Goal: Task Accomplishment & Management: Manage account settings

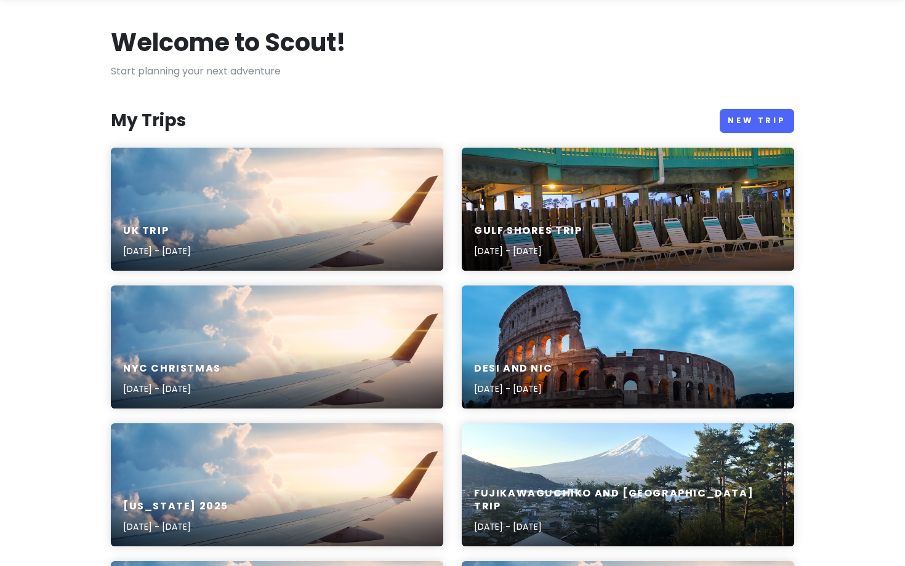
scroll to position [54, 0]
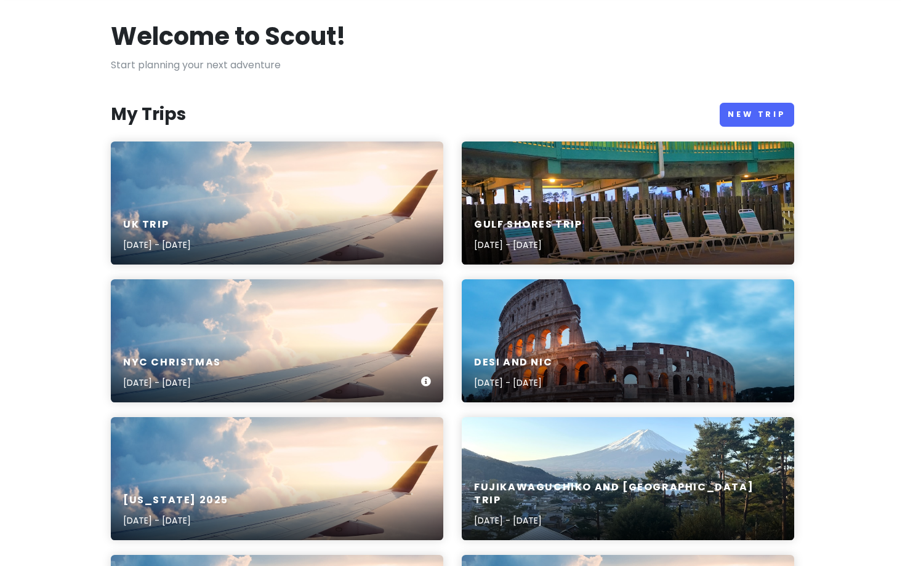
click at [388, 324] on div "NYC Christmas [DATE] - [DATE]" at bounding box center [277, 340] width 332 height 123
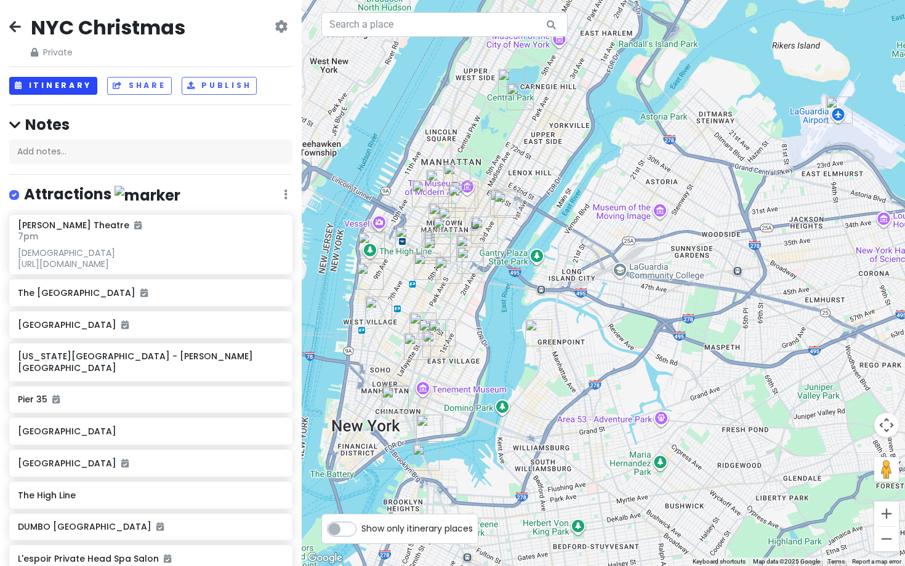
click at [65, 88] on button "Itinerary" at bounding box center [53, 86] width 88 height 18
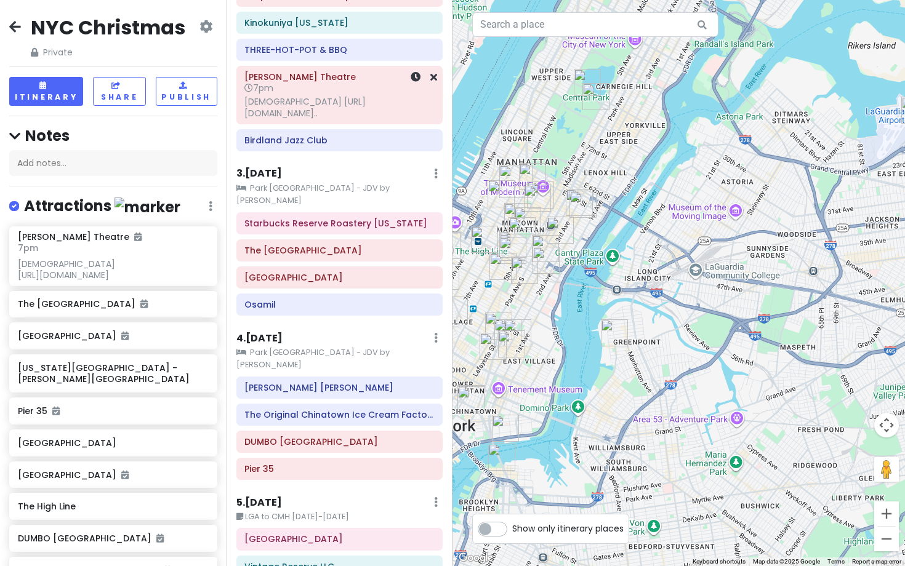
scroll to position [341, 0]
click at [337, 297] on div "Osamil" at bounding box center [339, 305] width 190 height 17
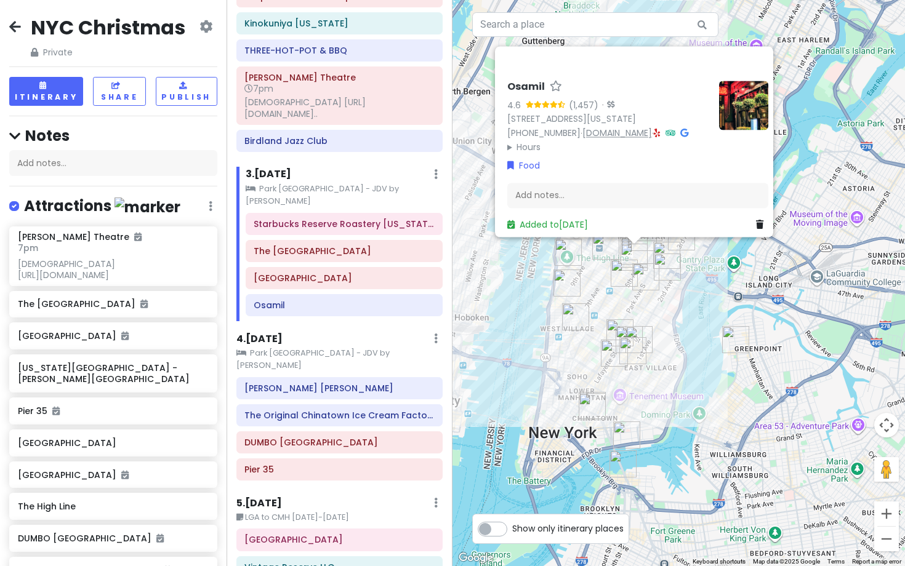
click at [597, 128] on link "[DOMAIN_NAME]" at bounding box center [617, 133] width 70 height 12
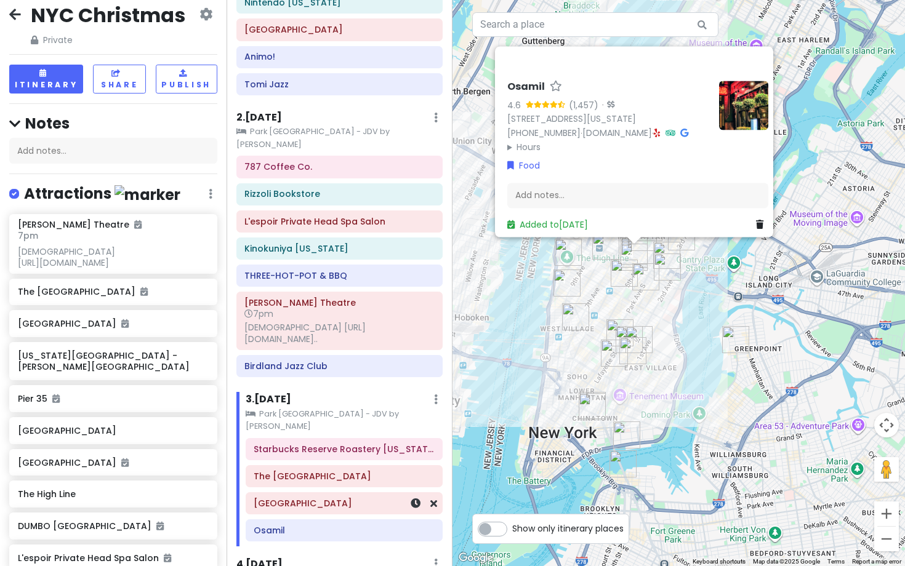
scroll to position [84, 0]
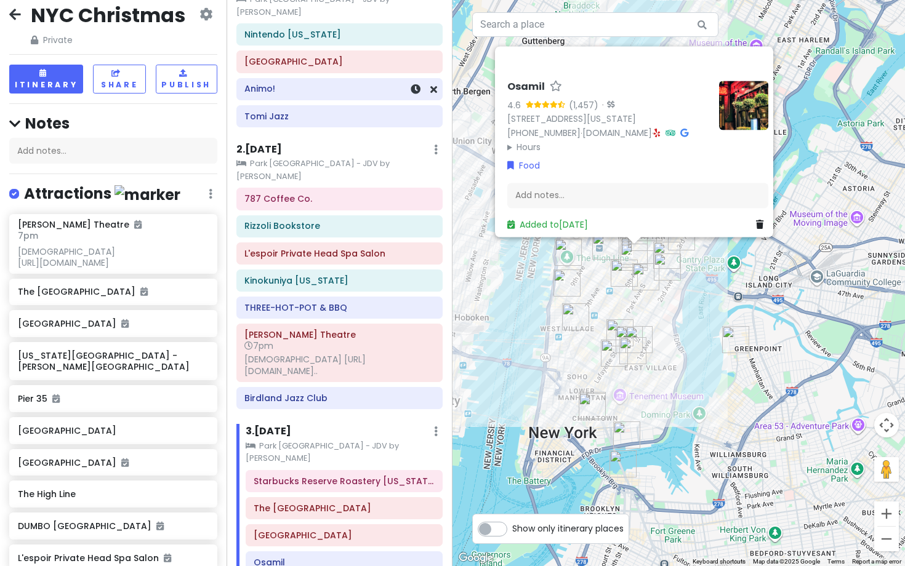
click at [279, 83] on h6 "Animo!" at bounding box center [339, 88] width 190 height 11
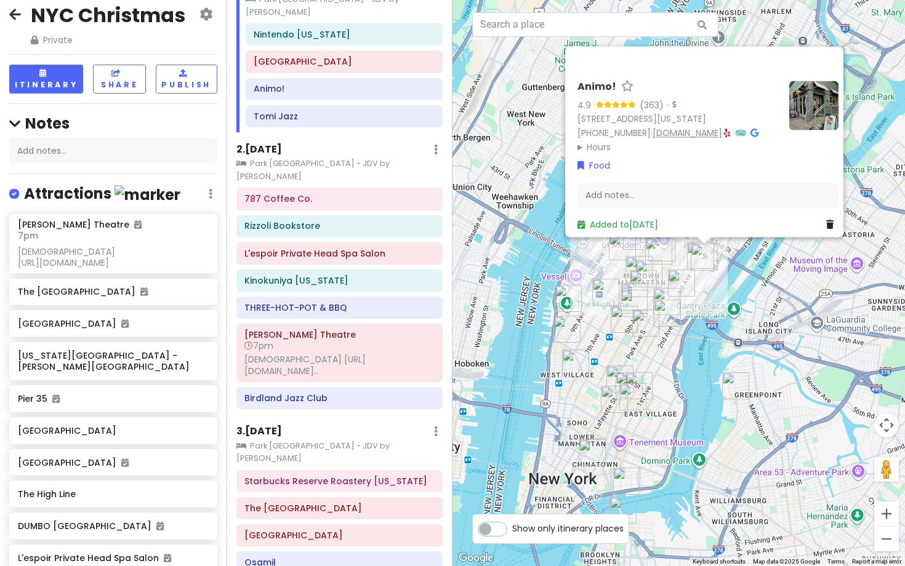
click at [678, 127] on link "[DOMAIN_NAME]" at bounding box center [687, 133] width 70 height 12
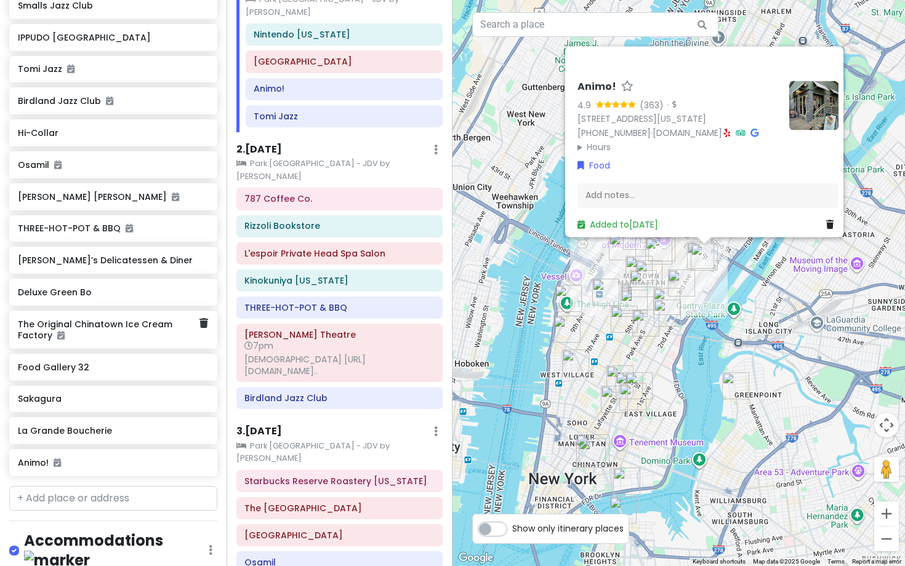
scroll to position [710, 0]
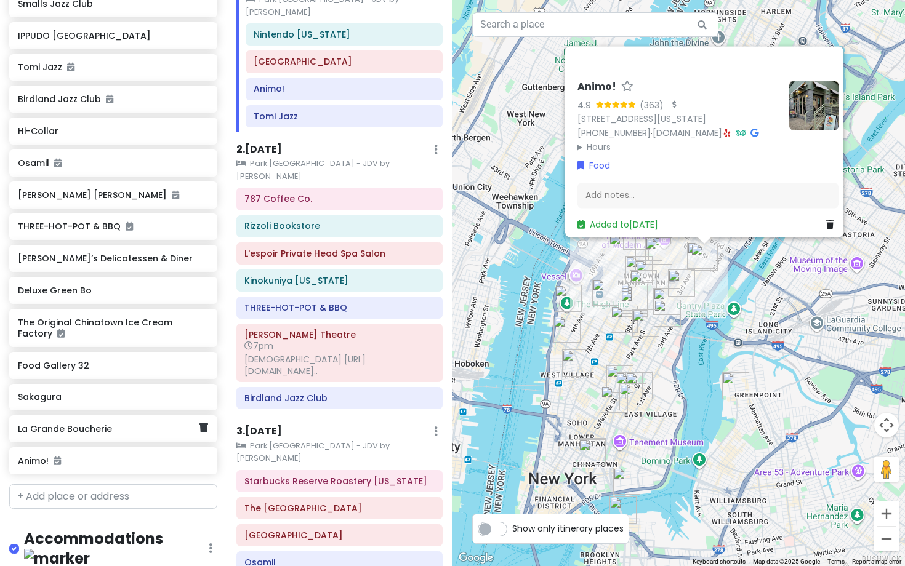
click at [153, 434] on h6 "La Grande Boucherie" at bounding box center [109, 428] width 182 height 11
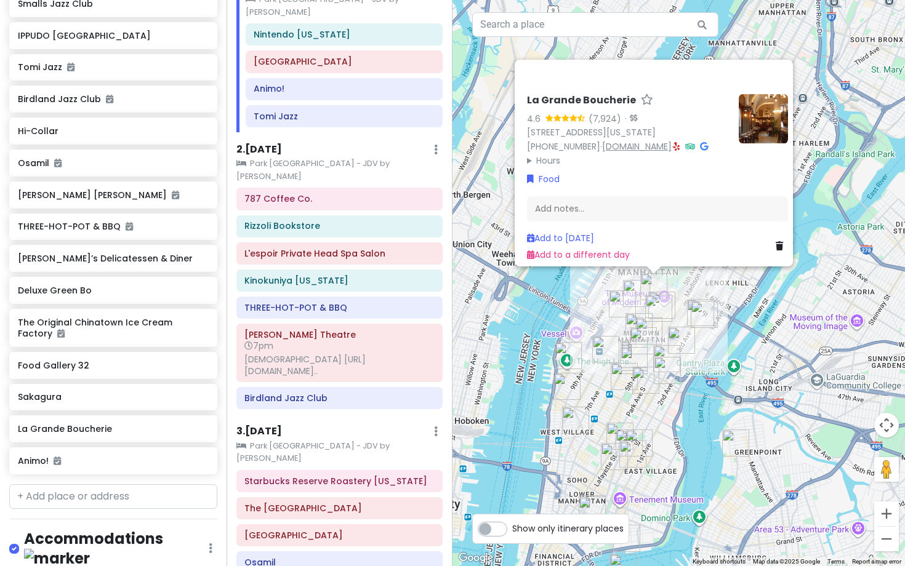
click at [636, 140] on link "[DOMAIN_NAME]" at bounding box center [637, 146] width 70 height 12
click at [142, 304] on div "Deluxe Green Bo" at bounding box center [113, 290] width 208 height 27
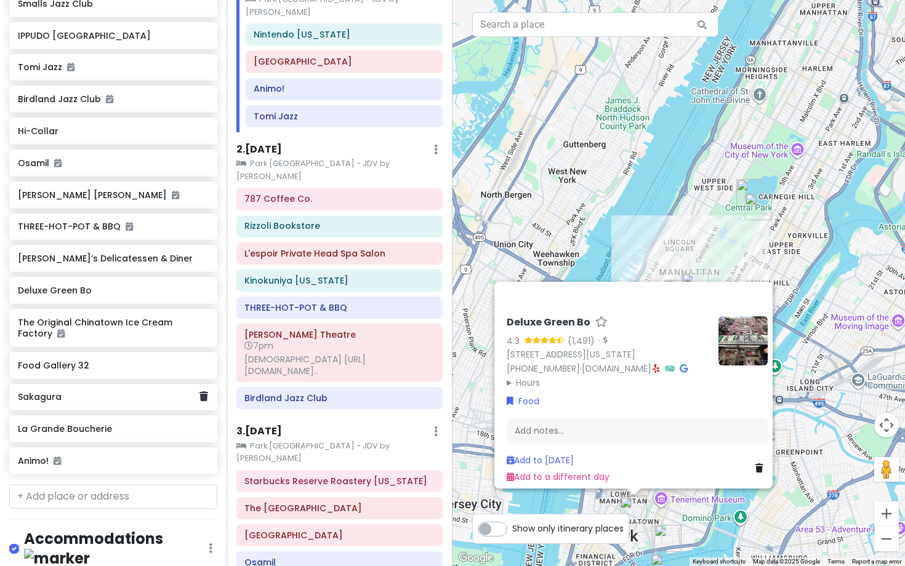
click at [127, 402] on h6 "Sakagura" at bounding box center [109, 396] width 182 height 11
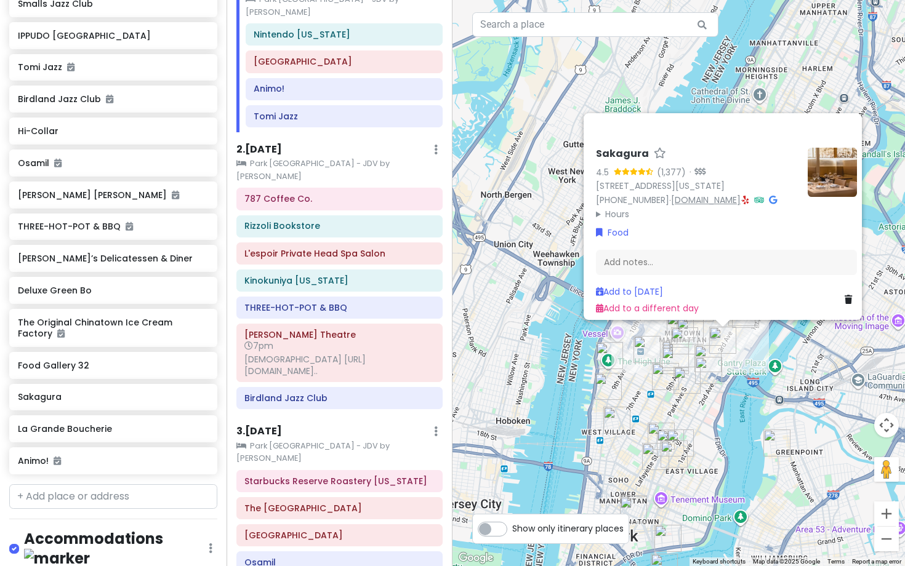
click at [692, 194] on link "[DOMAIN_NAME]" at bounding box center [706, 200] width 70 height 12
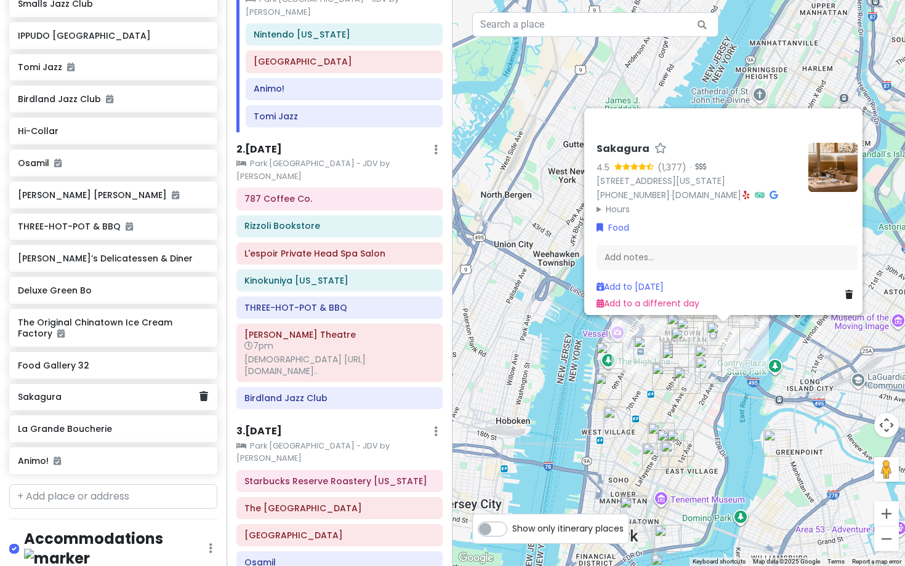
click at [106, 368] on h6 "Food Gallery 32" at bounding box center [113, 365] width 190 height 11
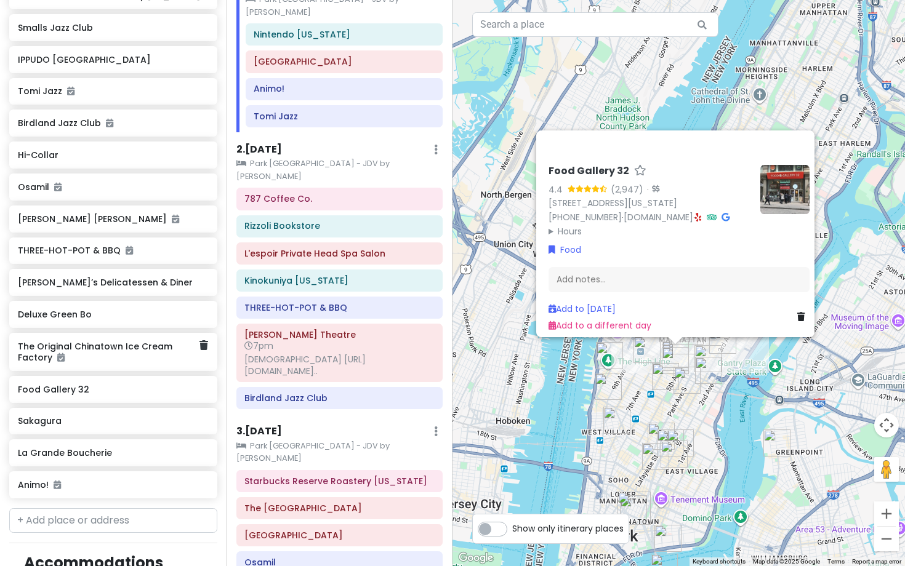
scroll to position [673, 0]
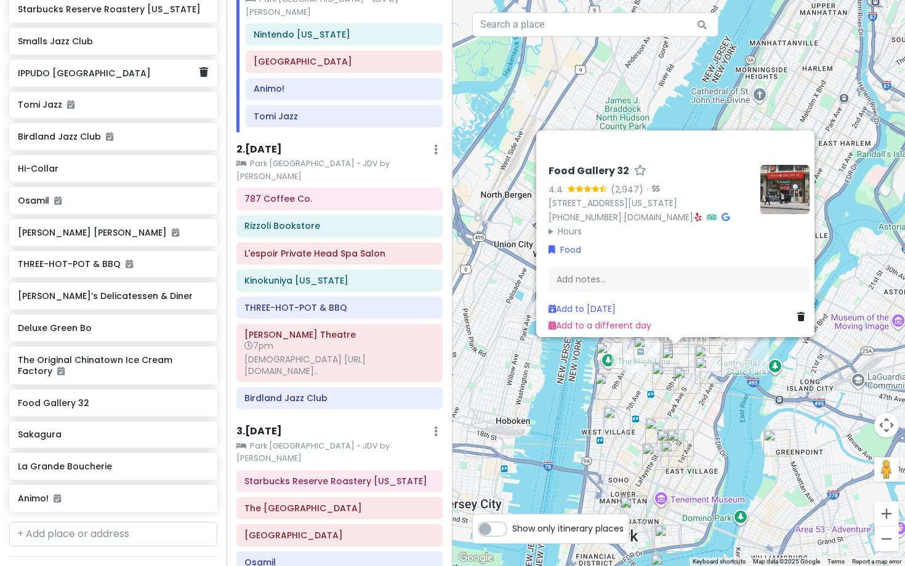
click at [139, 79] on h6 "IPPUDO [GEOGRAPHIC_DATA]" at bounding box center [109, 73] width 182 height 11
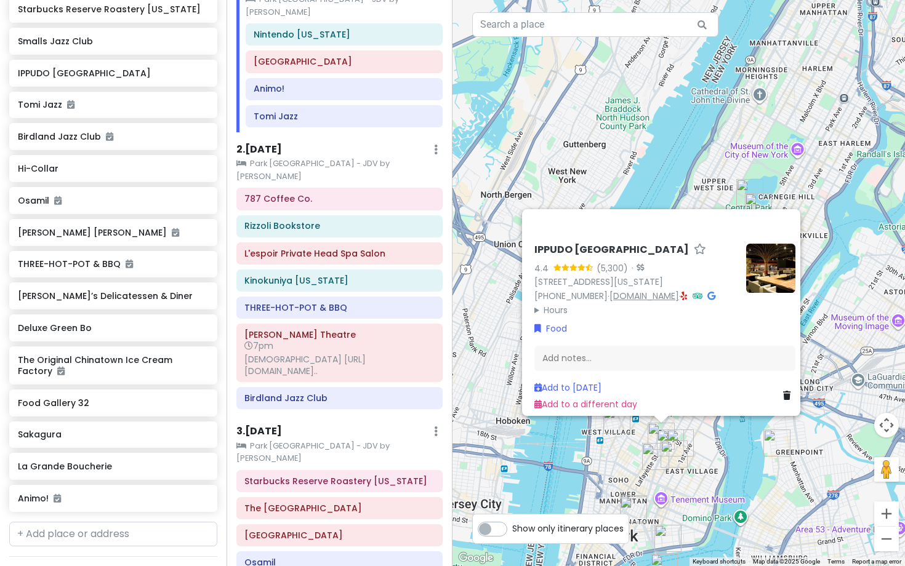
click at [655, 294] on link "[DOMAIN_NAME]" at bounding box center [644, 296] width 70 height 12
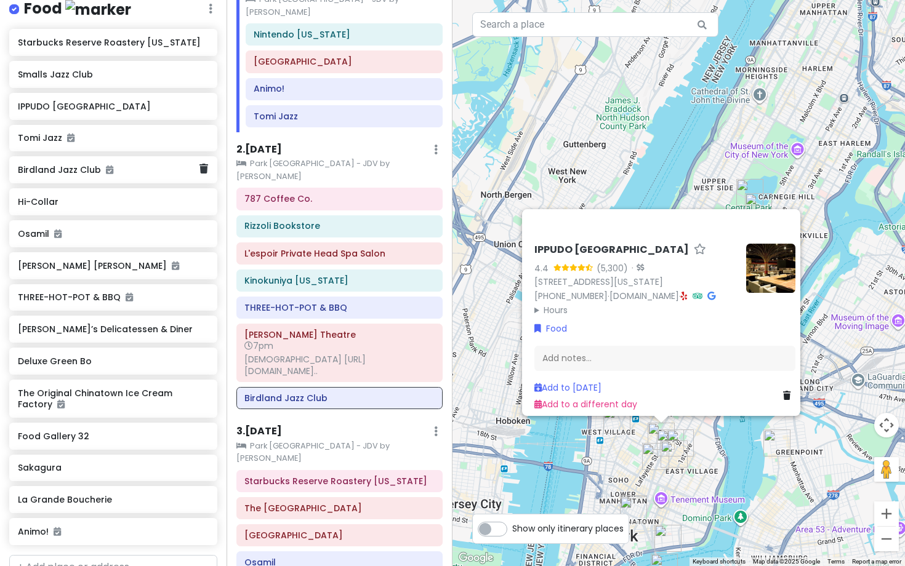
scroll to position [639, 0]
click at [150, 81] on h6 "Smalls Jazz Club" at bounding box center [109, 75] width 182 height 11
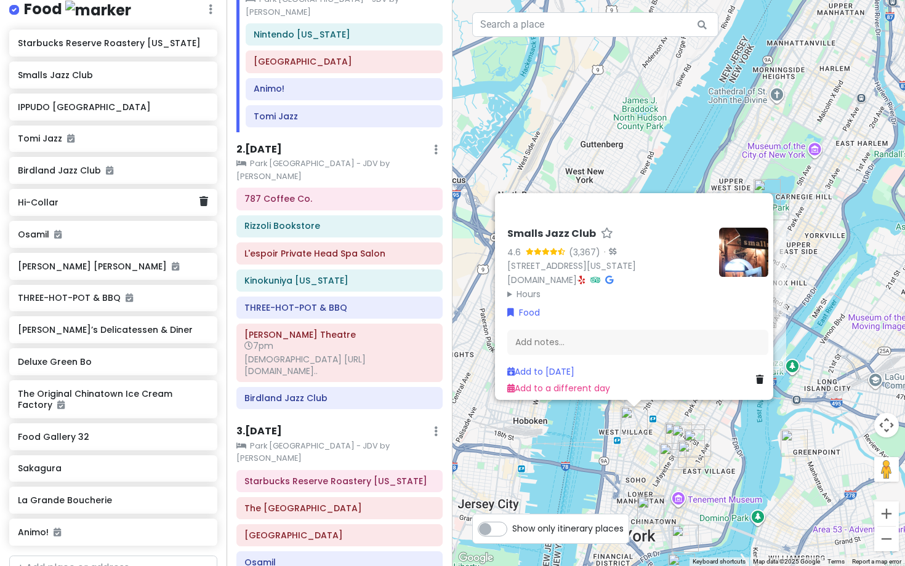
click at [115, 211] on div "Hi-Collar" at bounding box center [109, 202] width 182 height 17
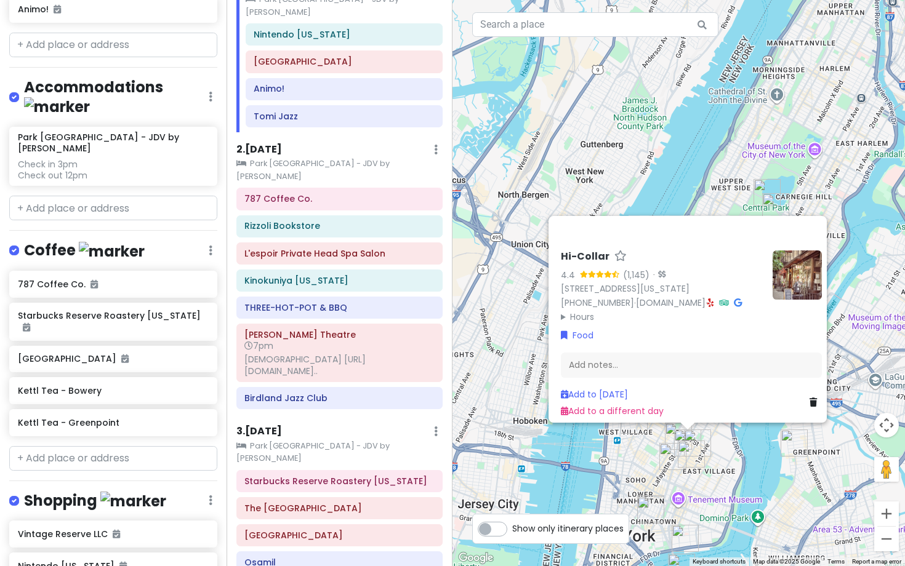
scroll to position [1032, 0]
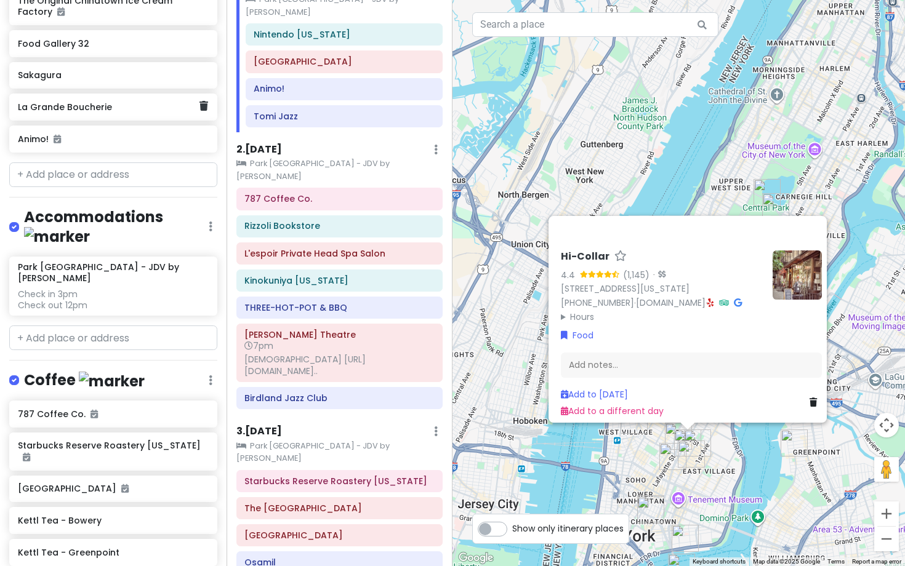
click at [157, 110] on h6 "La Grande Boucherie" at bounding box center [109, 107] width 182 height 11
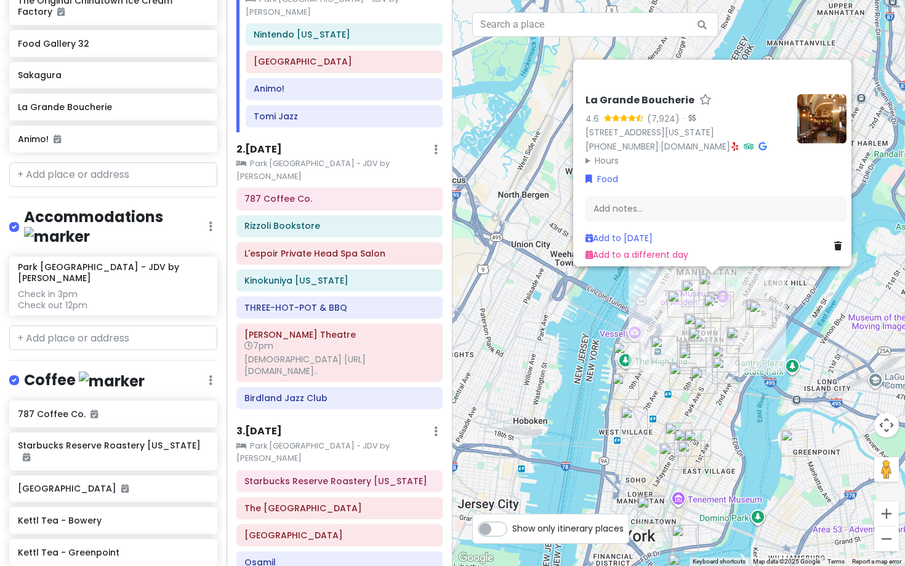
click at [816, 102] on img at bounding box center [821, 118] width 49 height 49
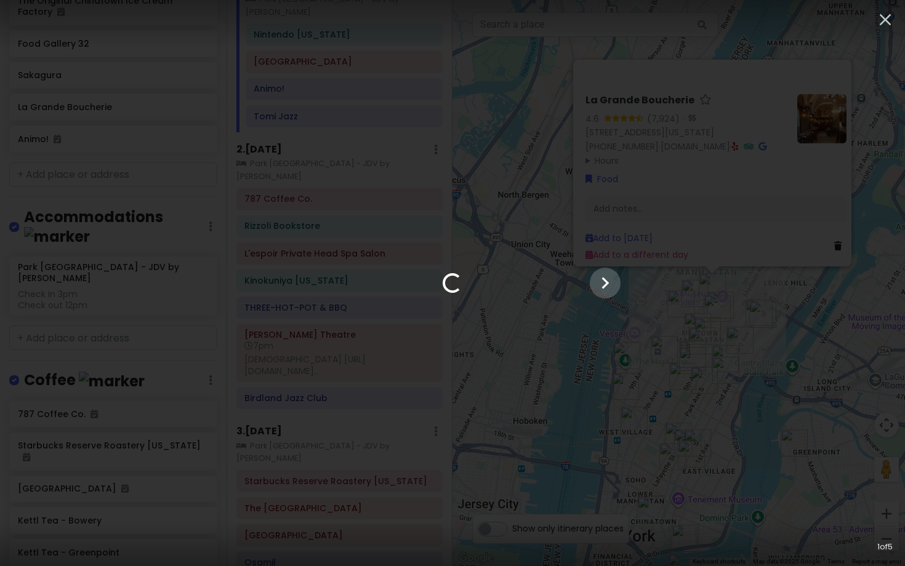
click at [576, 84] on div "Loading... Uh oh, the picture couldn't load Loading... Uh oh, the picture could…" at bounding box center [452, 283] width 905 height 566
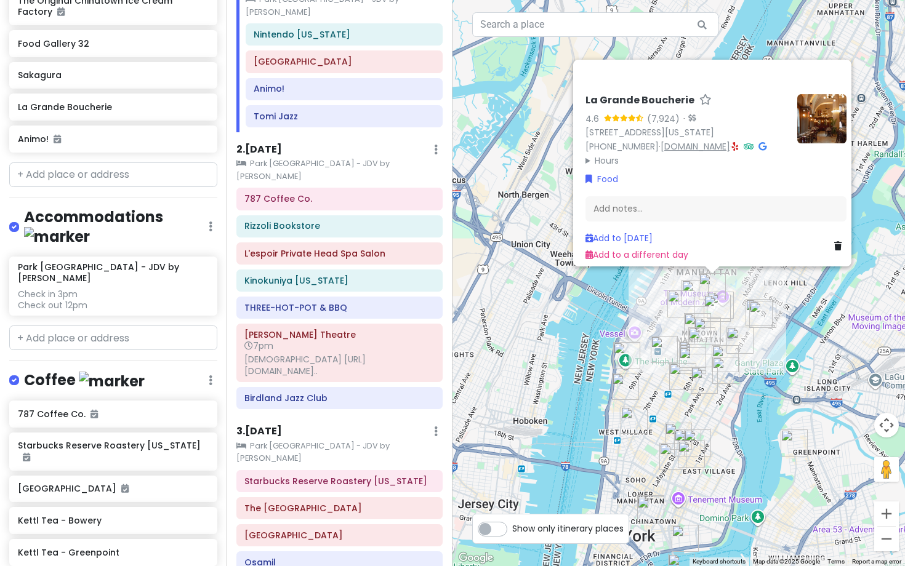
click at [662, 140] on link "[DOMAIN_NAME]" at bounding box center [695, 146] width 70 height 12
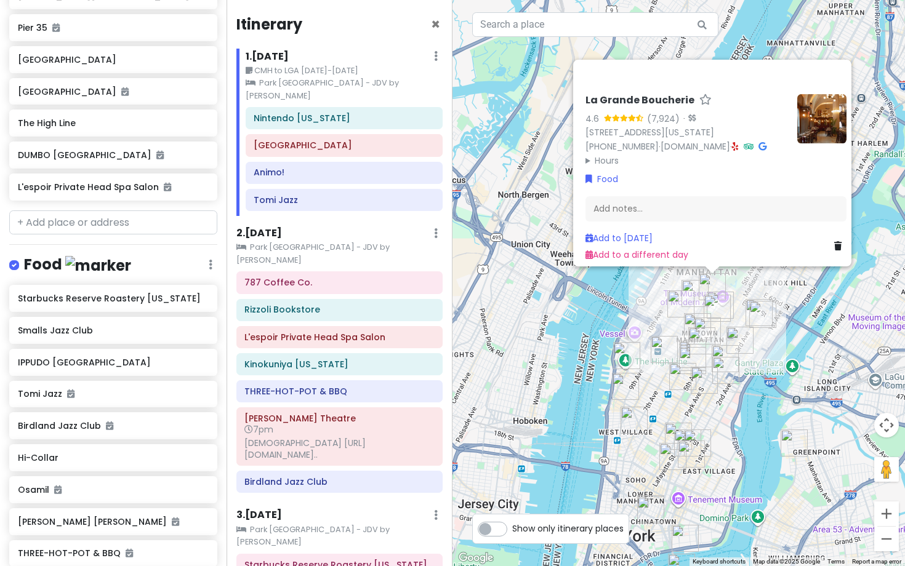
scroll to position [-1, 0]
click at [521, 31] on input "text" at bounding box center [595, 24] width 246 height 25
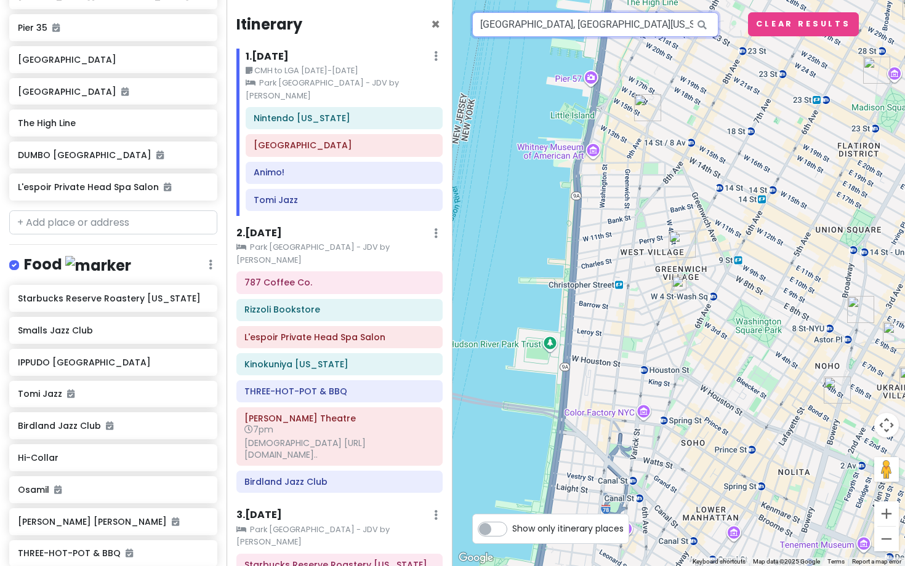
click at [609, 26] on input "[GEOGRAPHIC_DATA], [GEOGRAPHIC_DATA][US_STATE], [GEOGRAPHIC_DATA], [GEOGRAPHIC_…" at bounding box center [595, 24] width 246 height 25
type input "[GEOGRAPHIC_DATA], [GEOGRAPHIC_DATA][US_STATE], [GEOGRAPHIC_DATA], [GEOGRAPHIC_…"
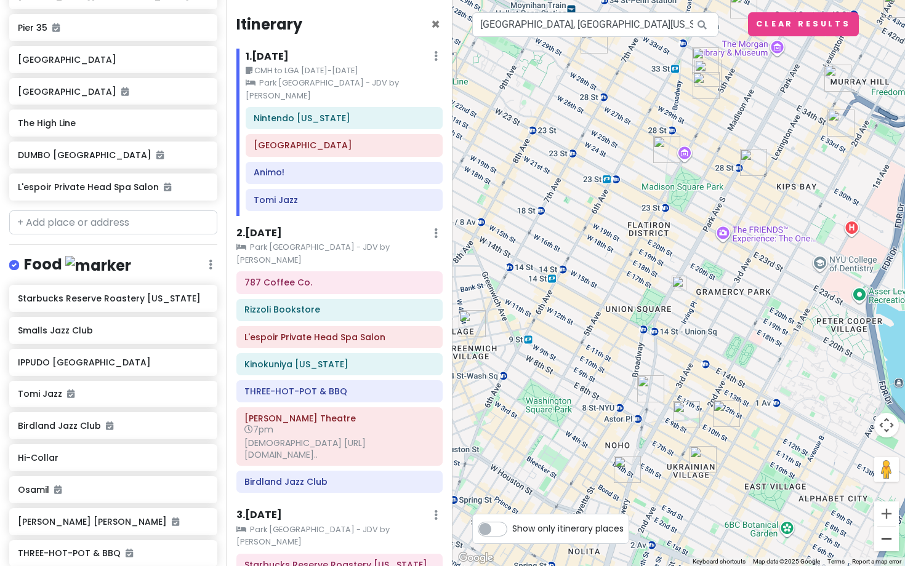
click at [884, 535] on button "Zoom out" at bounding box center [886, 539] width 25 height 25
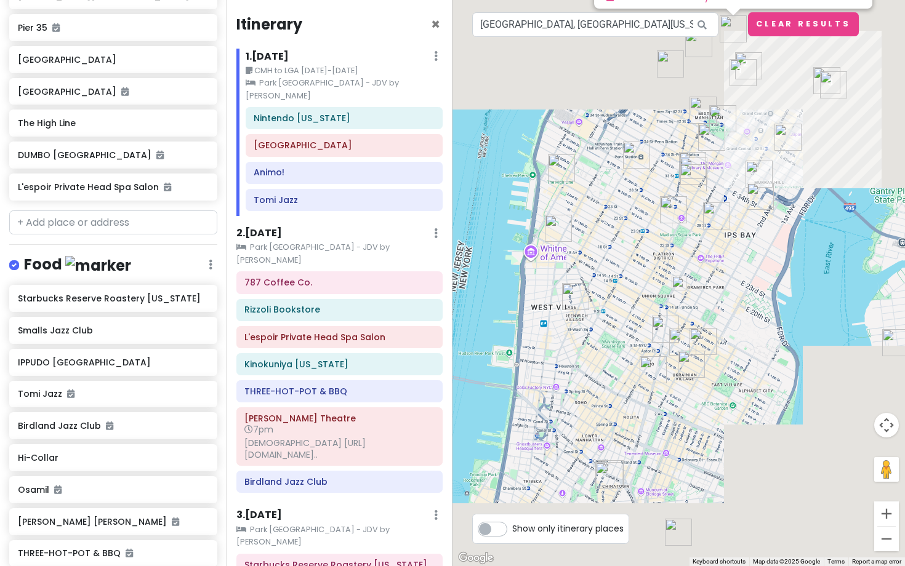
click at [701, 338] on img "Vintage Reserve LLC" at bounding box center [702, 341] width 27 height 27
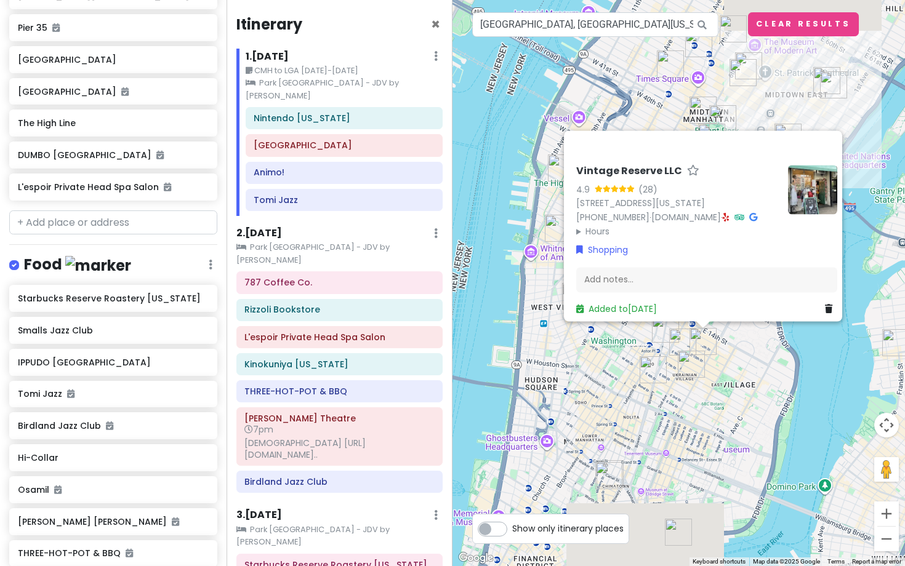
click at [687, 363] on img "Setsugekka East Village" at bounding box center [691, 364] width 27 height 27
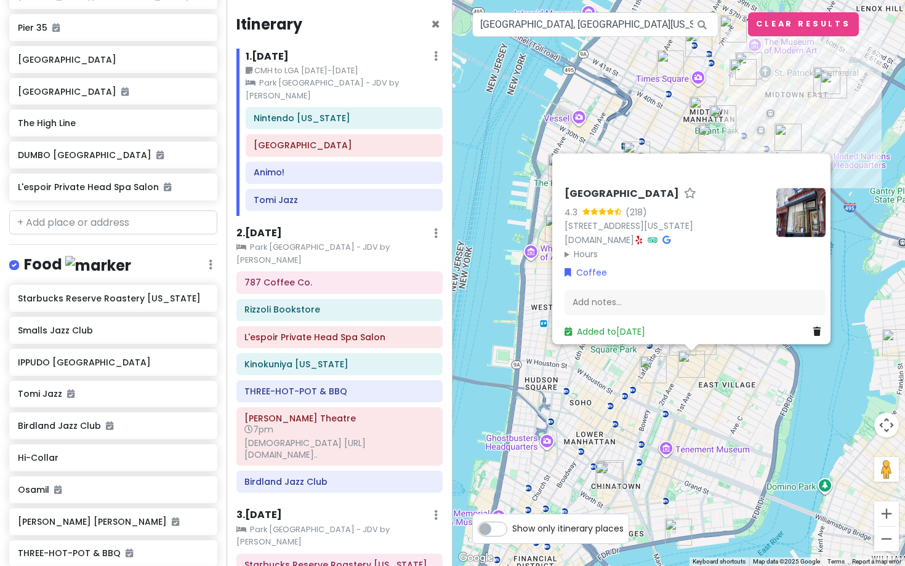
click at [734, 356] on div "[GEOGRAPHIC_DATA] 4.3 (218) [STREET_ADDRESS][US_STATE] [DOMAIN_NAME] · Hours [D…" at bounding box center [678, 283] width 452 height 566
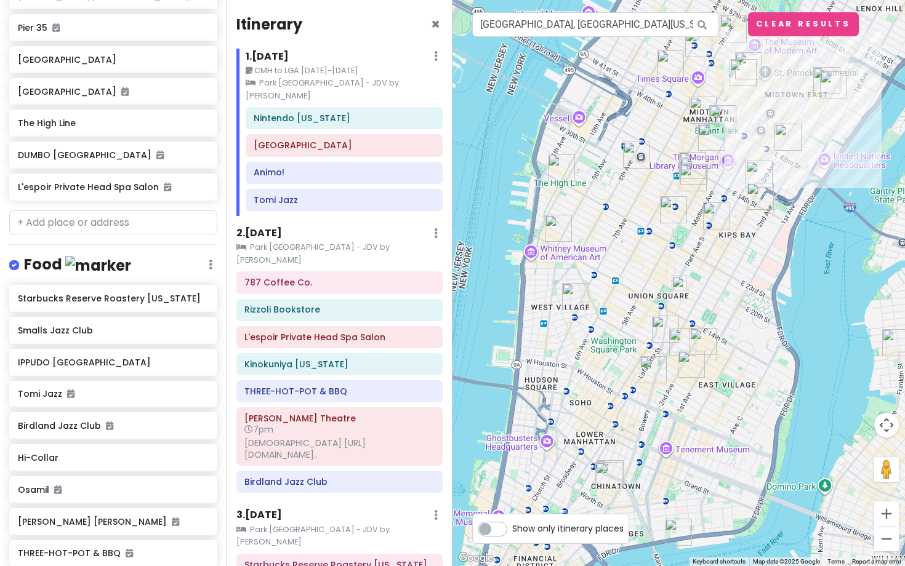
click at [668, 334] on img "IPPUDO NY" at bounding box center [665, 329] width 27 height 27
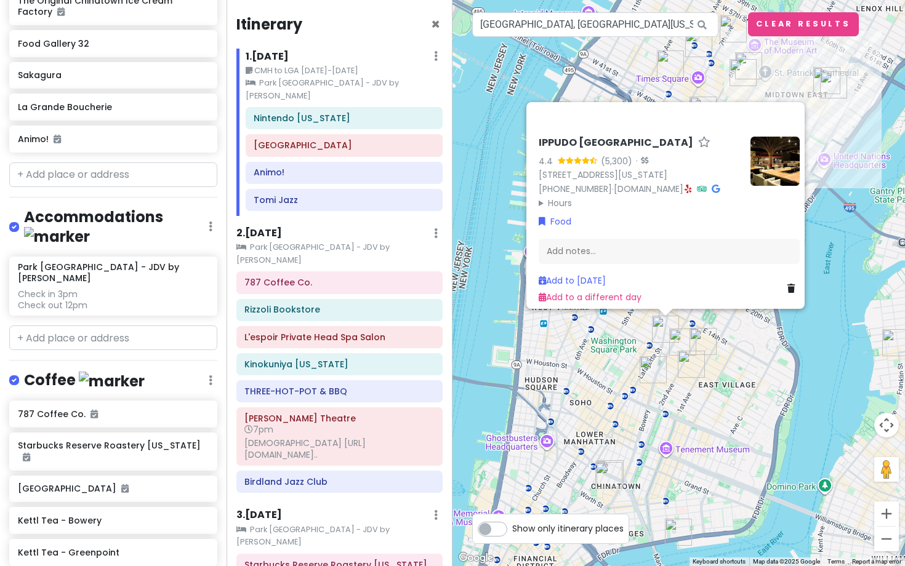
scroll to position [998, 0]
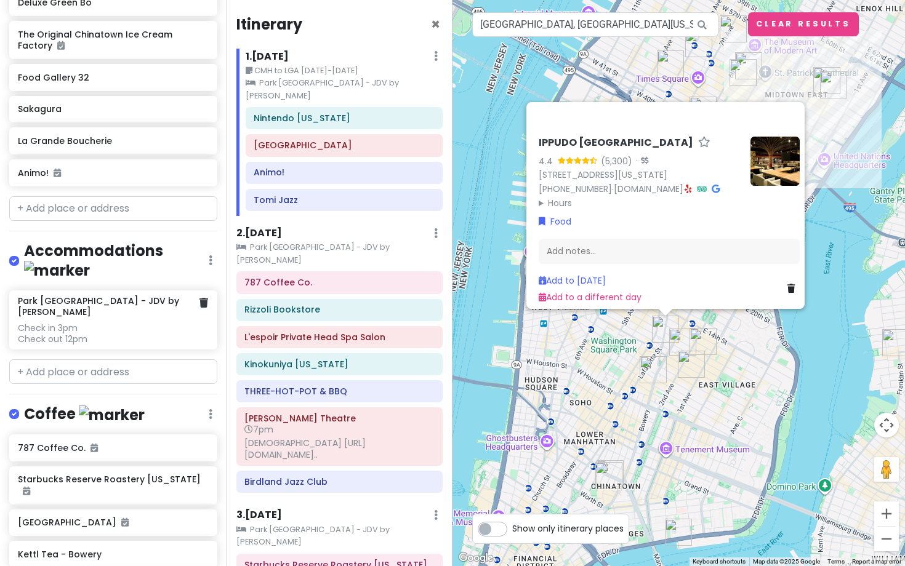
click at [121, 295] on div "[GEOGRAPHIC_DATA] - JDV by Hyatt Check in 3pm Check out 12pm" at bounding box center [113, 320] width 190 height 50
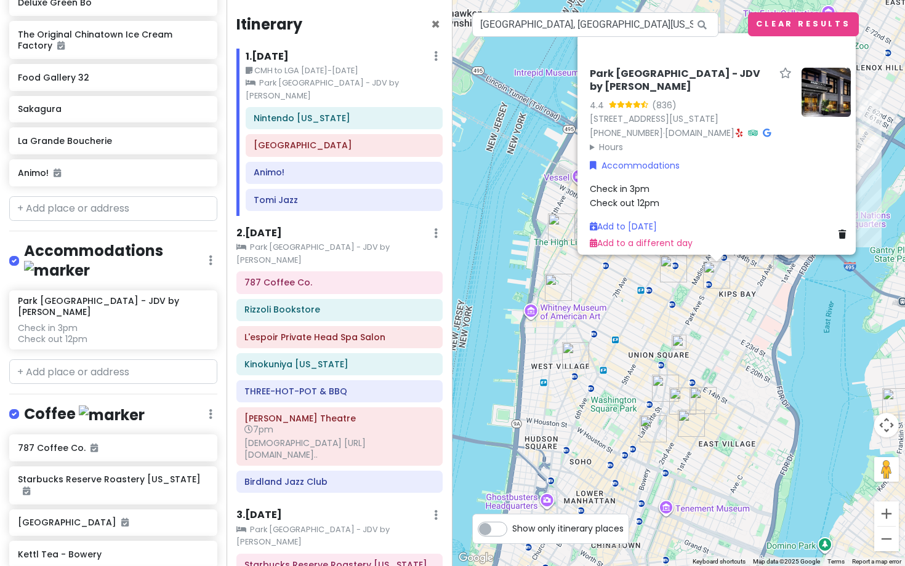
click at [729, 270] on img "Park South Hotel - JDV by Hyatt" at bounding box center [716, 275] width 27 height 27
click at [726, 314] on div "To navigate, press the arrow keys. [GEOGRAPHIC_DATA] - JDV by Hyatt 4.4 (836) […" at bounding box center [678, 283] width 452 height 566
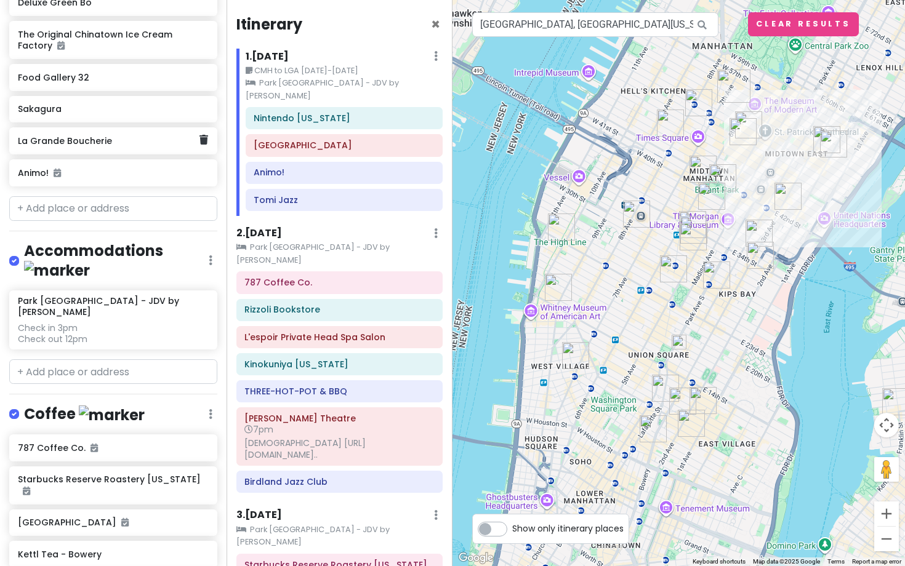
click at [134, 145] on h6 "La Grande Boucherie" at bounding box center [109, 140] width 182 height 11
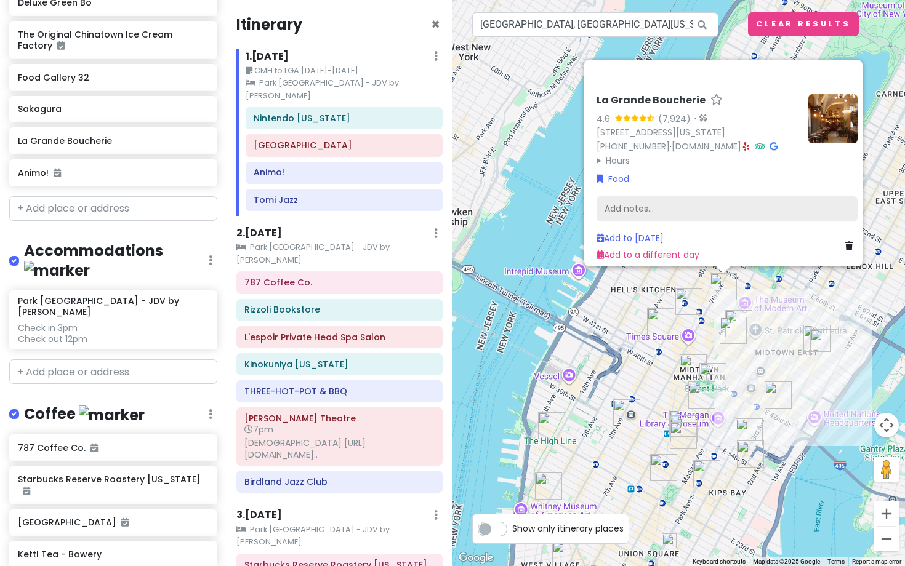
click at [622, 196] on div "Add notes..." at bounding box center [726, 209] width 261 height 26
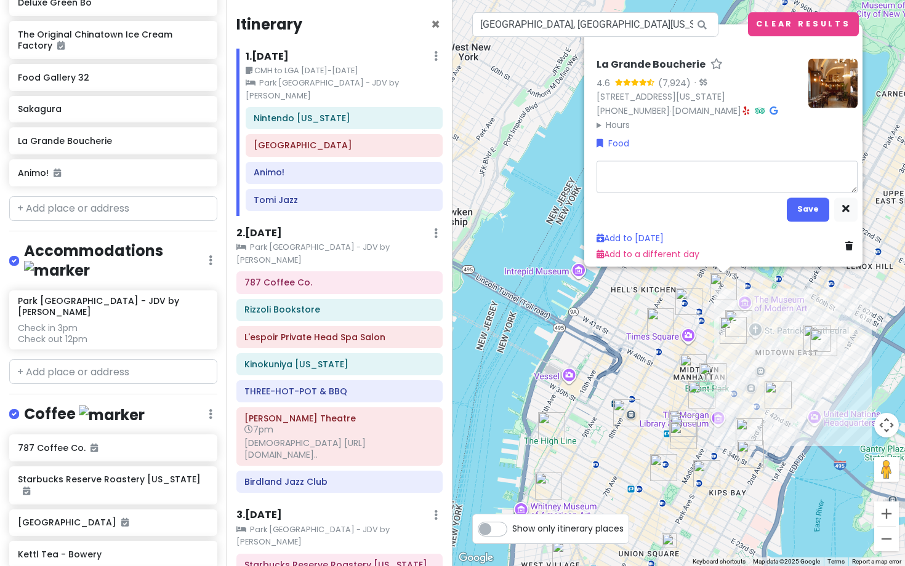
type textarea "x"
type textarea "1"
type textarea "x"
type textarea "10"
type textarea "x"
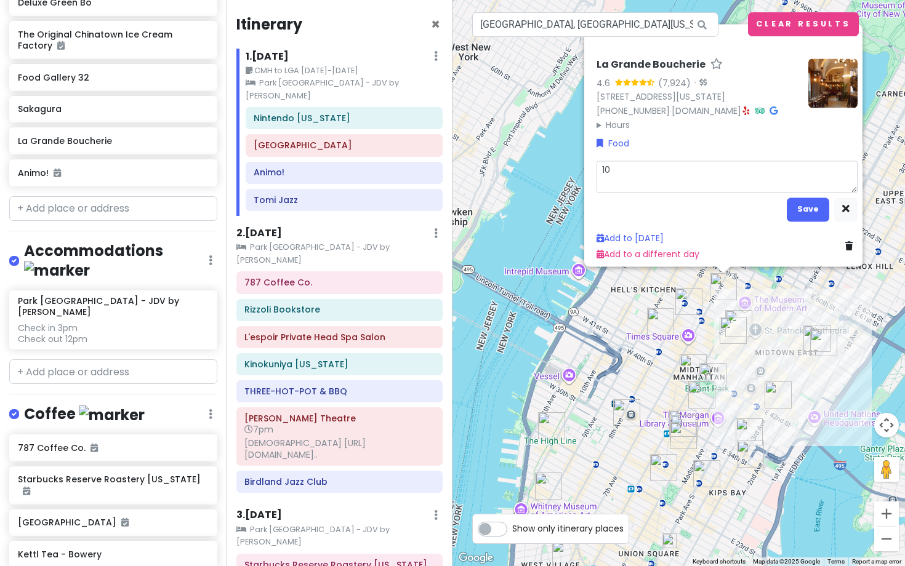
type textarea "10:"
type textarea "x"
type textarea "10:3"
type textarea "x"
type textarea "10:30"
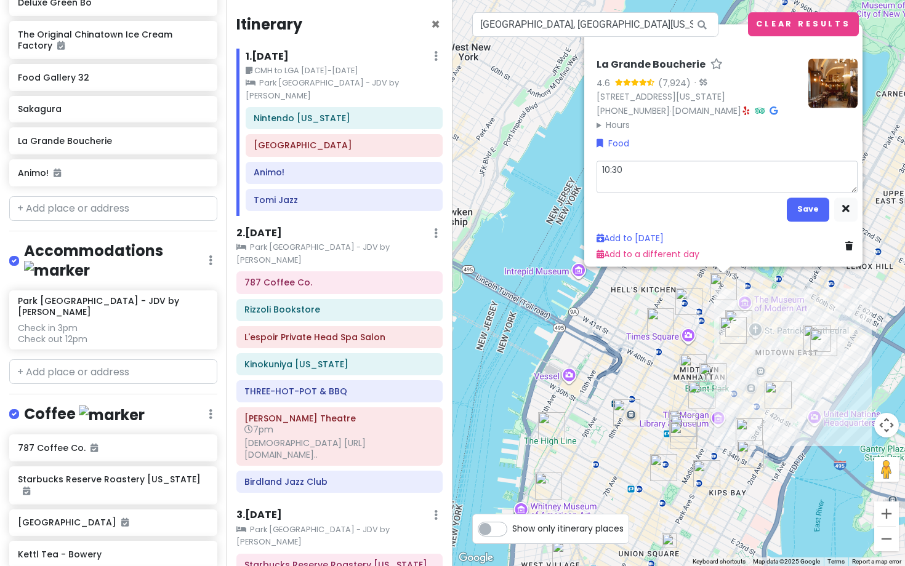
type textarea "x"
type textarea "10:30"
type textarea "x"
type textarea "10:30 R"
type textarea "x"
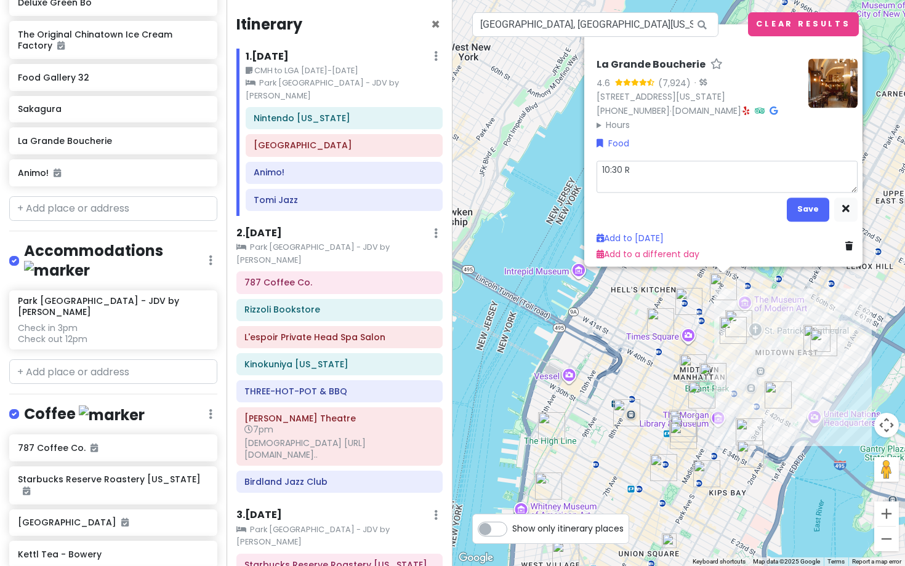
type textarea "10:30 RE"
type textarea "x"
type textarea "10:30 RES"
type textarea "x"
type textarea "10:30 RESE"
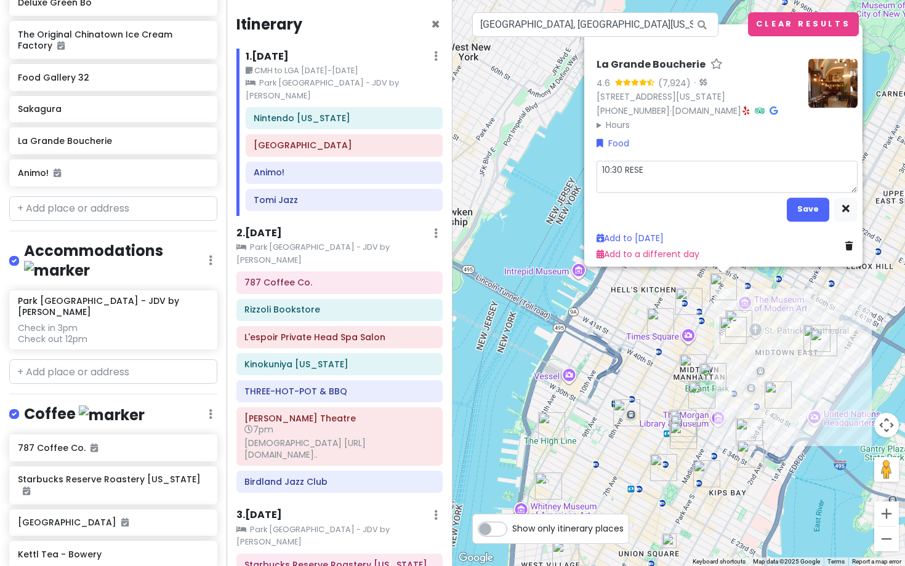
type textarea "x"
type textarea "10:30 [PERSON_NAME]"
type textarea "x"
type textarea "10:30 RESERV"
type textarea "x"
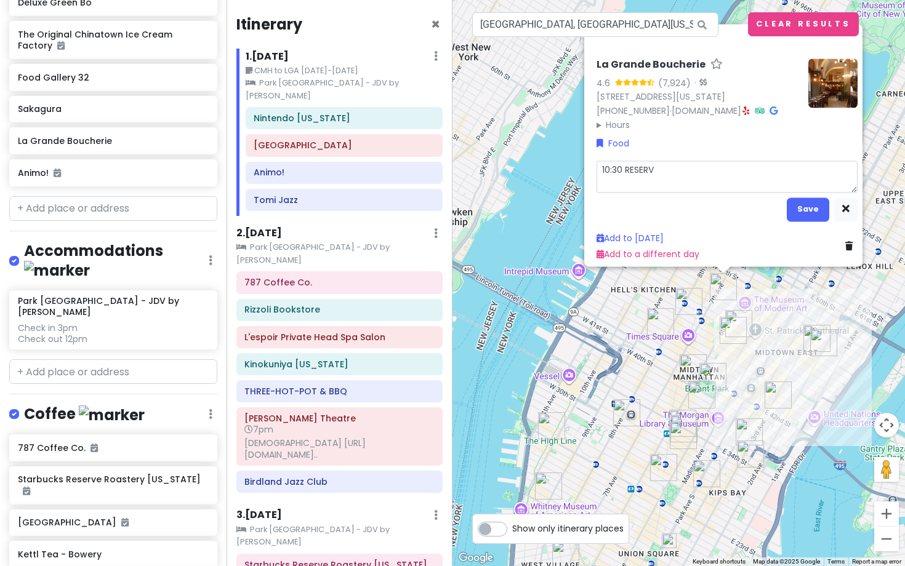
type textarea "10:30 RESERVA"
type textarea "x"
type textarea "10:30 RESERVAR"
type textarea "x"
type textarea "10:30 RESERVA"
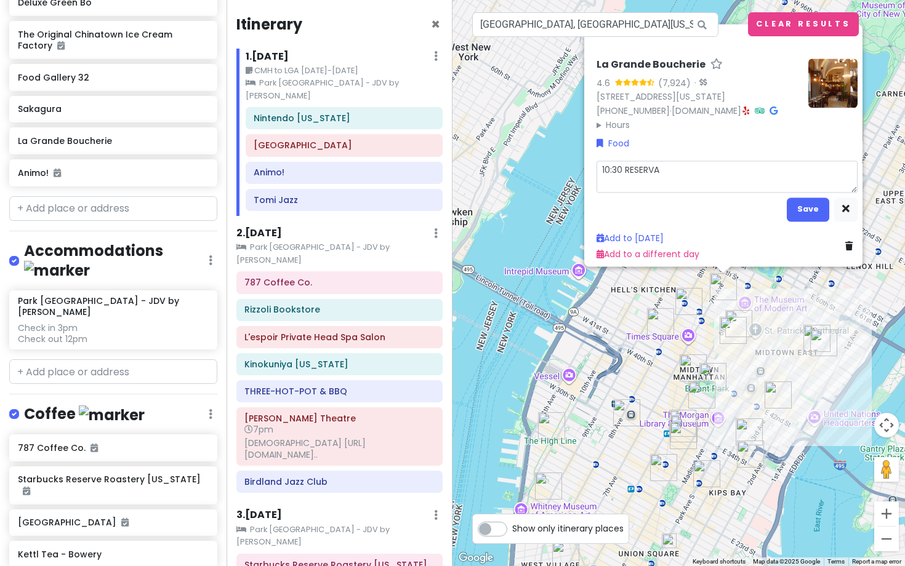
type textarea "x"
type textarea "10:30 RESERVAT"
type textarea "x"
type textarea "10:30 RESERVATI"
type textarea "x"
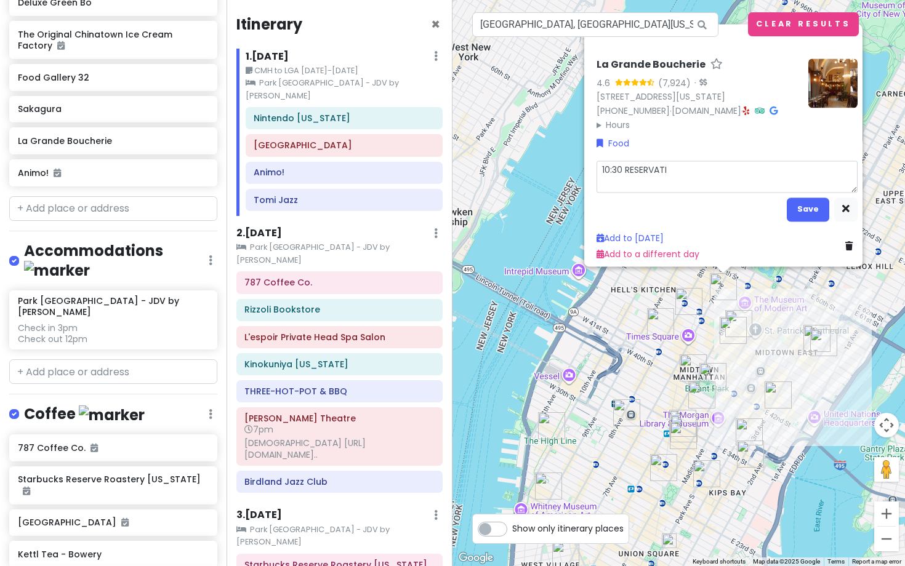
type textarea "10:30 RESERVATIO"
type textarea "x"
type textarea "10:30 RESERVATION"
type textarea "x"
type textarea "10:30 RESERVATION"
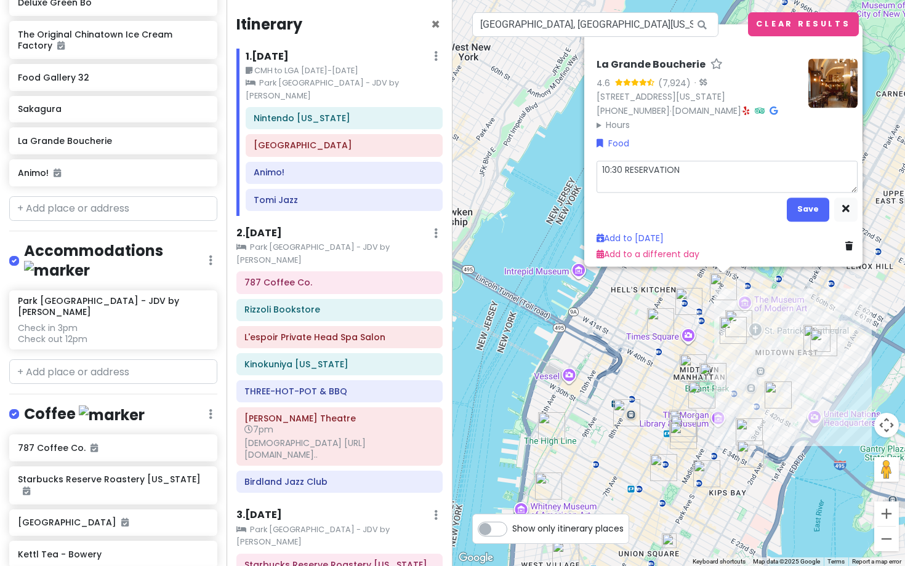
type textarea "x"
type textarea "10:30 RESERVATION"
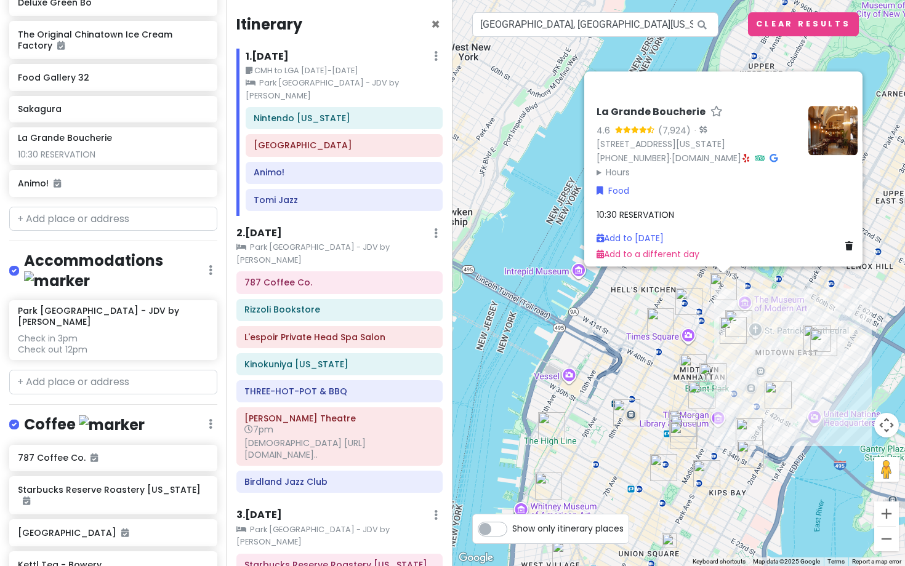
click at [603, 166] on summary "Hours" at bounding box center [697, 173] width 202 height 14
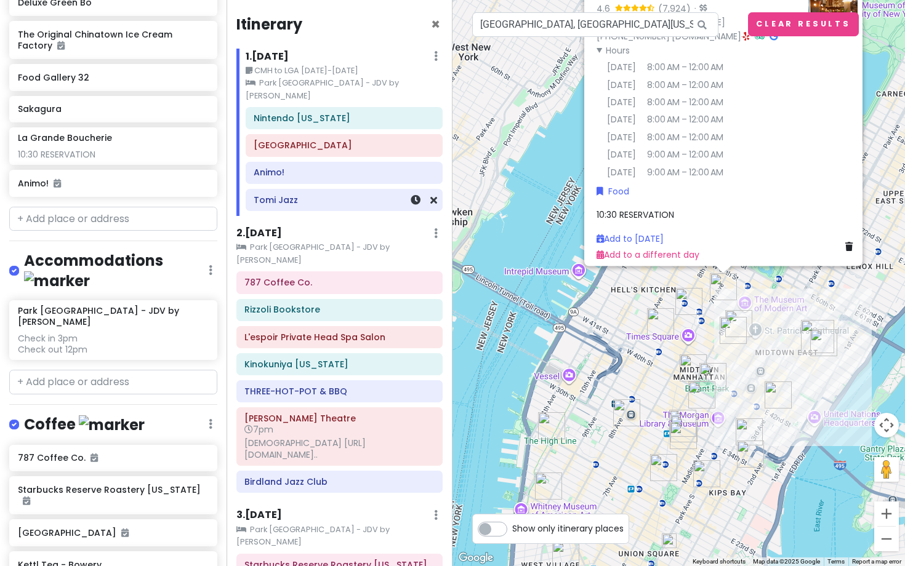
click at [377, 193] on div "Tomi Jazz" at bounding box center [344, 199] width 180 height 17
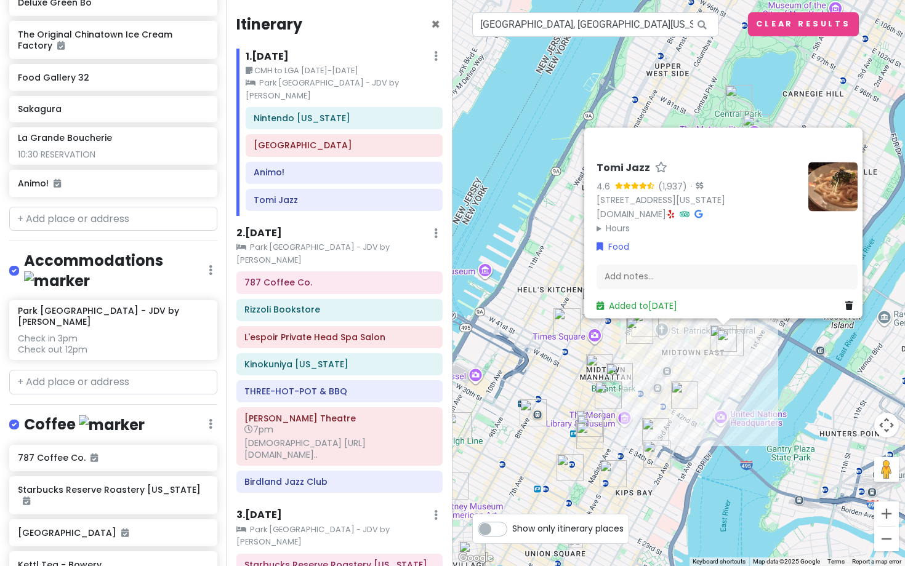
click at [614, 222] on summary "Hours" at bounding box center [697, 229] width 202 height 14
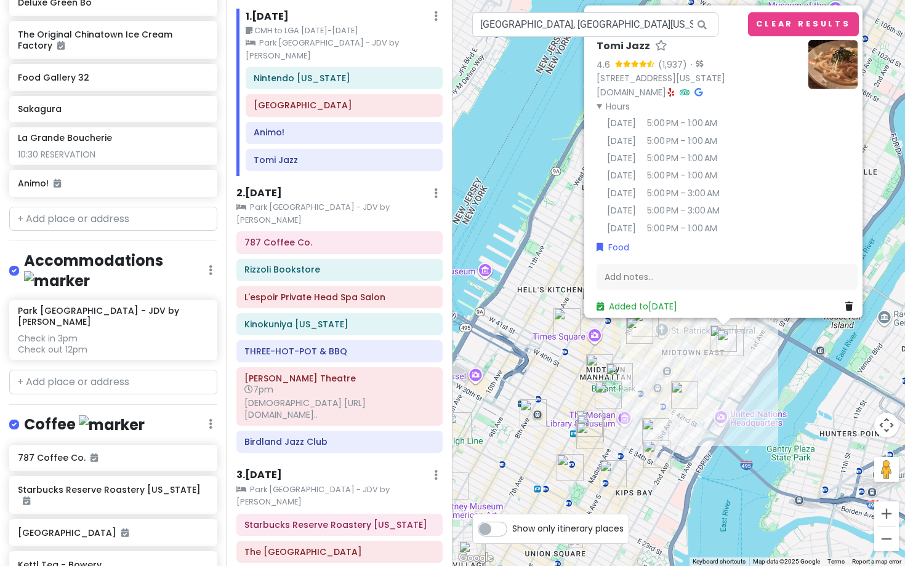
scroll to position [218, 0]
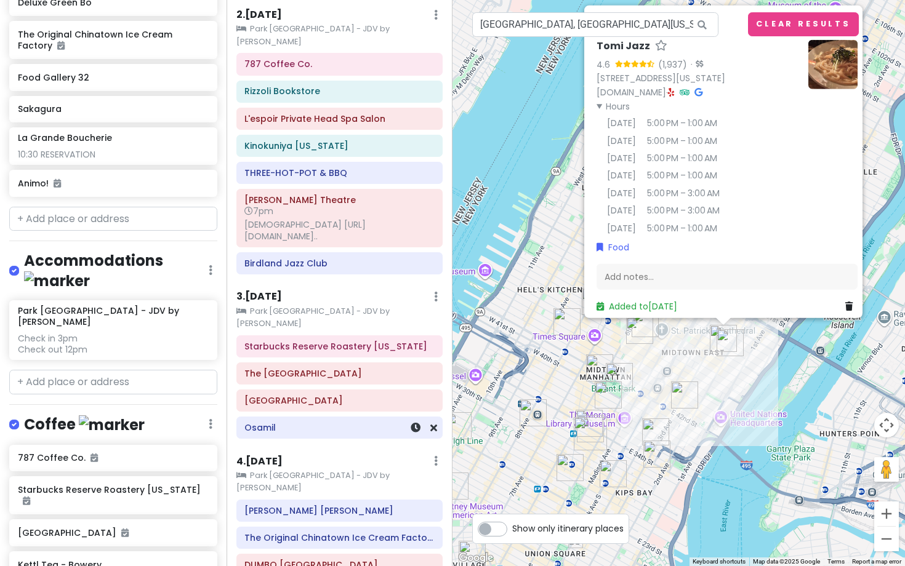
click at [294, 422] on h6 "Osamil" at bounding box center [339, 427] width 190 height 11
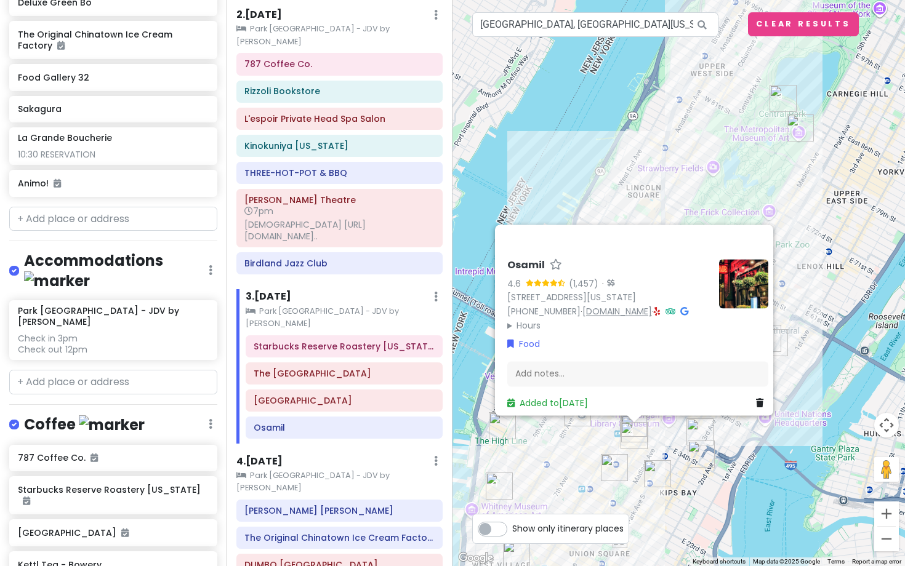
click at [593, 305] on link "[DOMAIN_NAME]" at bounding box center [617, 311] width 70 height 12
click at [622, 140] on div "Osamil 4.6 (1,457) · [STREET_ADDRESS][US_STATE] [PHONE_NUMBER] · [DOMAIN_NAME] …" at bounding box center [678, 283] width 452 height 566
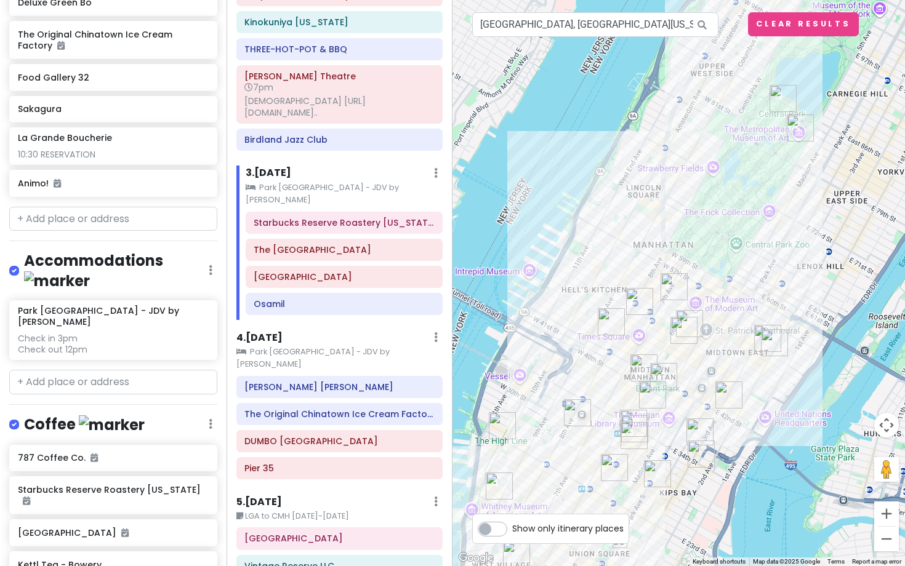
scroll to position [341, 0]
click at [356, 464] on h6 "Pier 35" at bounding box center [339, 469] width 190 height 11
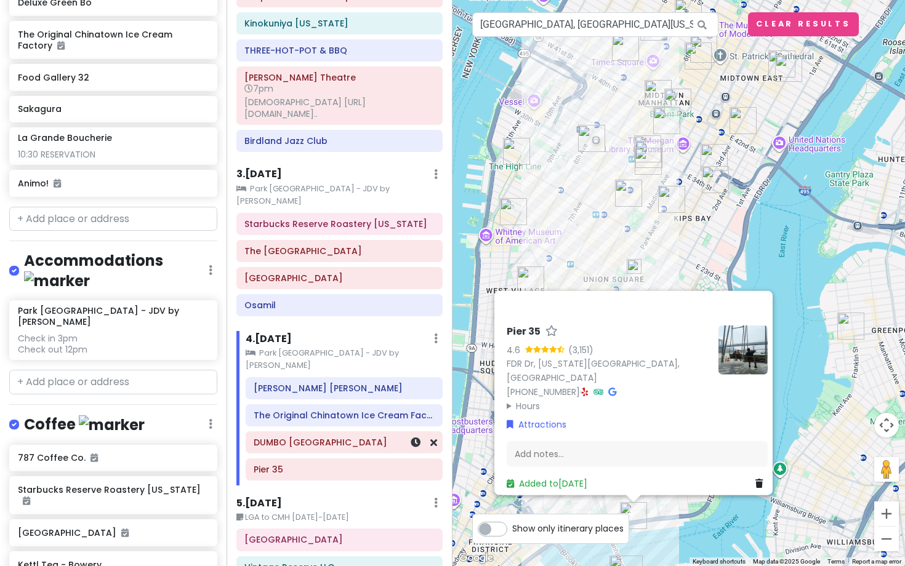
click at [357, 437] on h6 "DUMBO [GEOGRAPHIC_DATA]" at bounding box center [344, 442] width 180 height 11
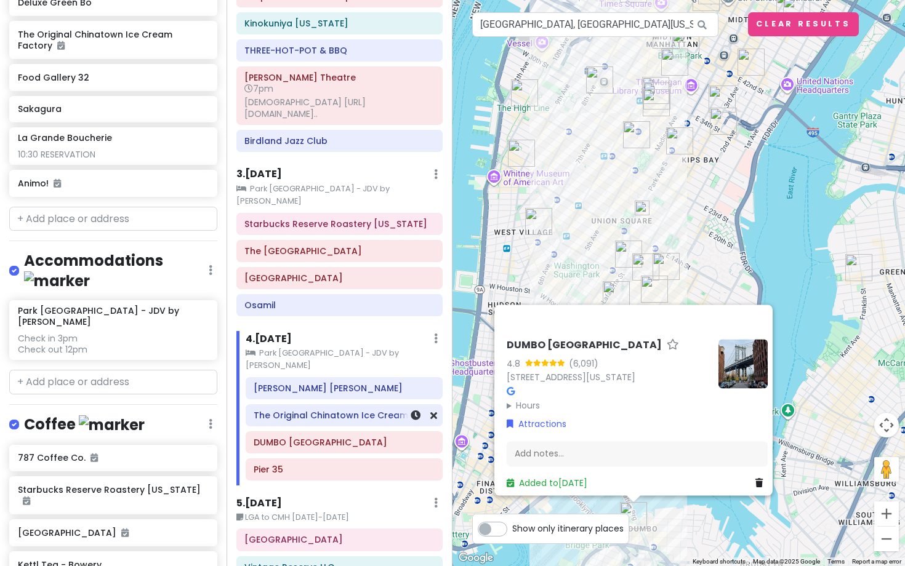
click at [356, 410] on h6 "The Original Chinatown Ice Cream Factory" at bounding box center [344, 415] width 180 height 11
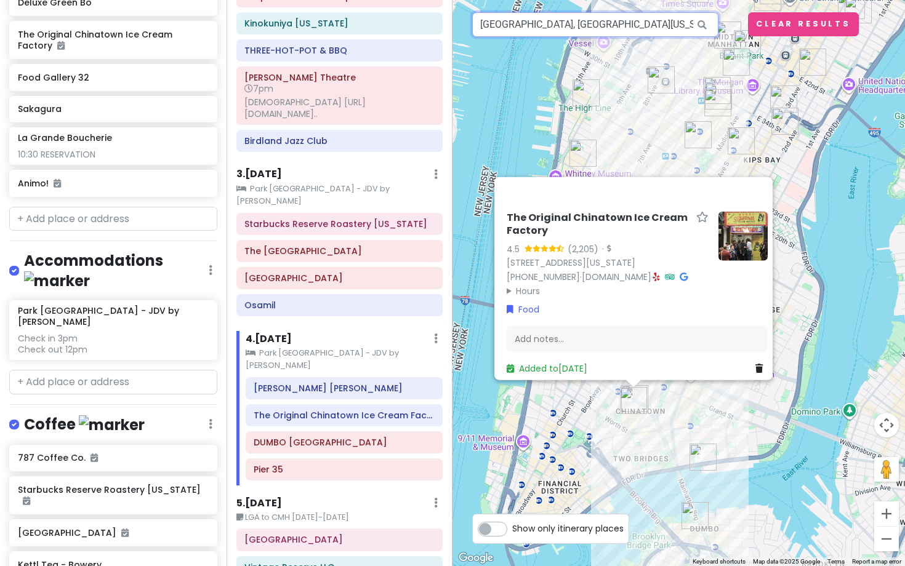
click at [676, 26] on input "[GEOGRAPHIC_DATA], [GEOGRAPHIC_DATA][US_STATE], [GEOGRAPHIC_DATA], [GEOGRAPHIC_…" at bounding box center [595, 24] width 246 height 25
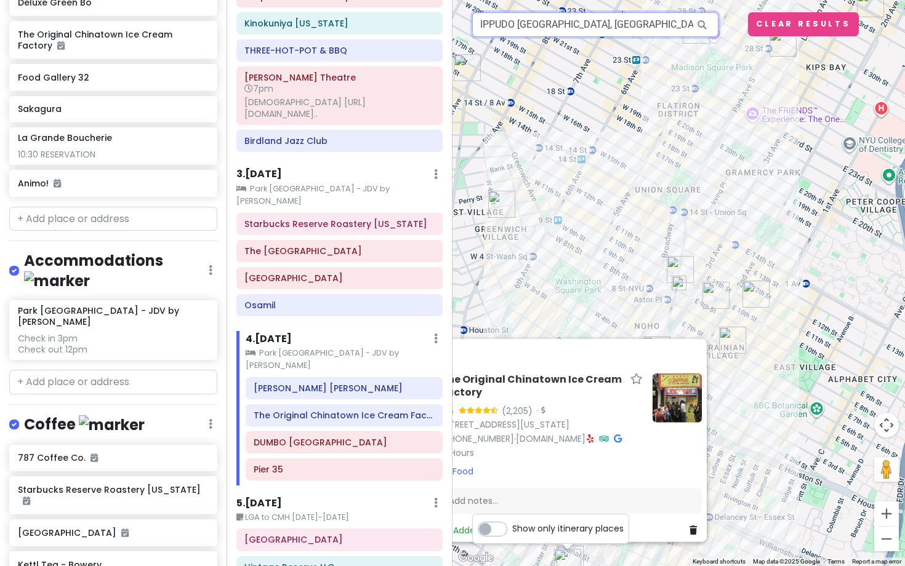
click at [620, 24] on input "IPPUDO [GEOGRAPHIC_DATA], [GEOGRAPHIC_DATA][US_STATE], [GEOGRAPHIC_DATA], [GEOG…" at bounding box center [595, 24] width 246 height 25
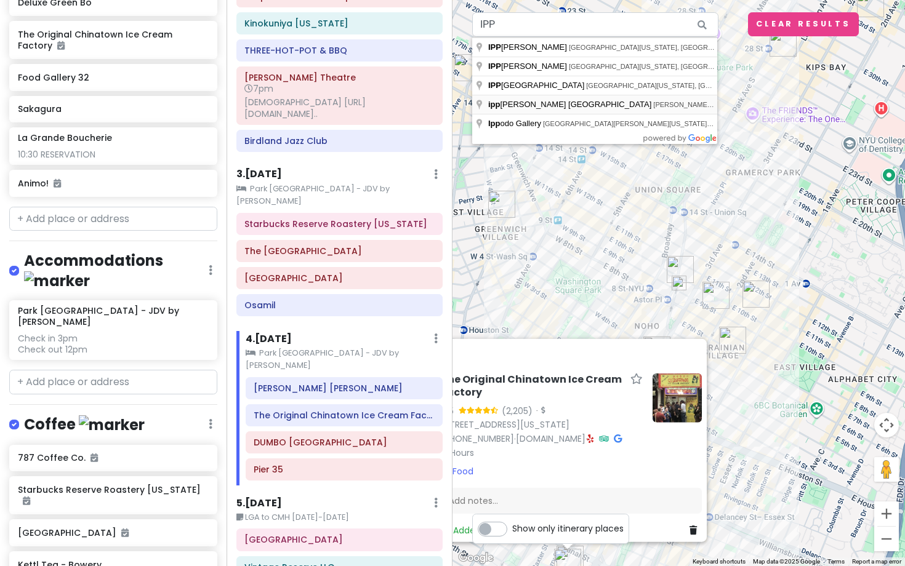
type input "ippudo V [GEOGRAPHIC_DATA], [PERSON_NAME][GEOGRAPHIC_DATA], [GEOGRAPHIC_DATA], …"
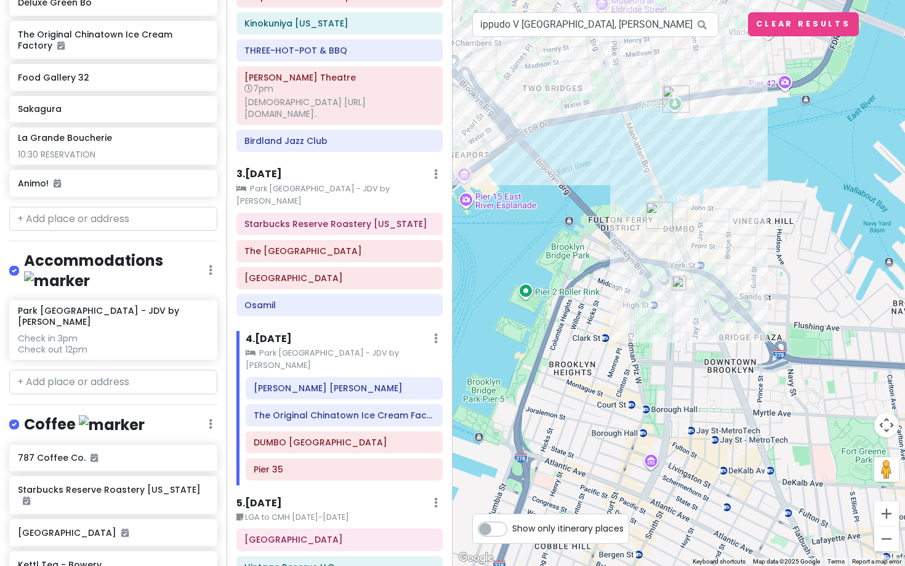
scroll to position [0, 0]
